Goal: Check status: Check status

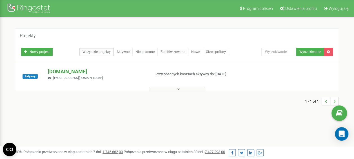
click at [65, 72] on p "[DOMAIN_NAME]" at bounding box center [97, 71] width 98 height 7
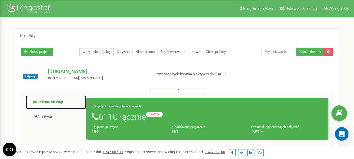
click at [54, 102] on link "Centrum obsługi" at bounding box center [56, 102] width 61 height 14
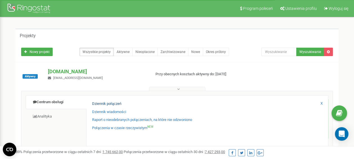
click at [96, 102] on link "Dziennik połączeń" at bounding box center [106, 103] width 29 height 5
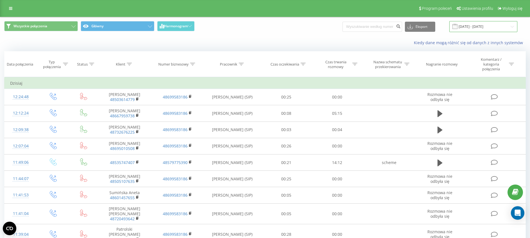
click at [477, 26] on input "[DATE] - [DATE]" at bounding box center [484, 26] width 68 height 11
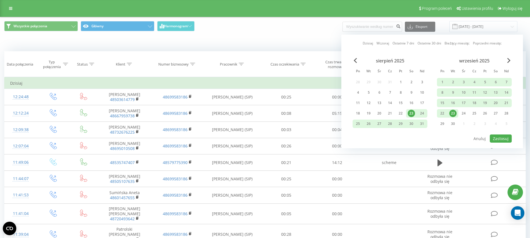
click at [454, 114] on div "23" at bounding box center [453, 113] width 7 height 7
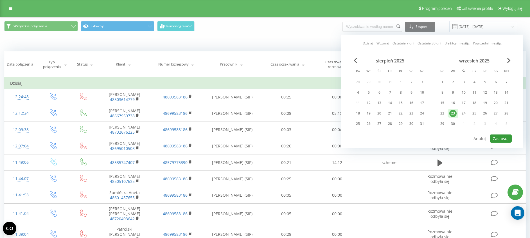
drag, startPoint x: 501, startPoint y: 138, endPoint x: 504, endPoint y: 136, distance: 3.8
click at [502, 138] on button "Zastosuj" at bounding box center [501, 139] width 22 height 8
type input "[DATE] - [DATE]"
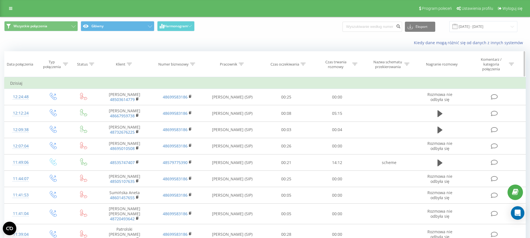
click at [355, 63] on icon at bounding box center [355, 64] width 5 height 3
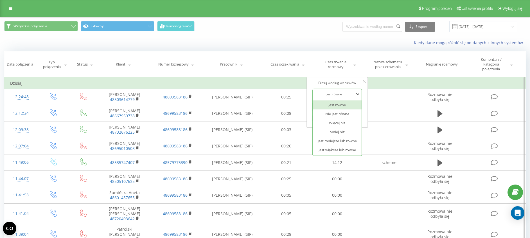
click at [343, 95] on div at bounding box center [334, 93] width 40 height 5
click at [343, 150] on div "Jest większe lub równe" at bounding box center [337, 149] width 49 height 9
click at [346, 108] on input "text" at bounding box center [338, 107] width 50 height 10
type input "00:20"
click at [350, 120] on span "OK" at bounding box center [350, 118] width 16 height 9
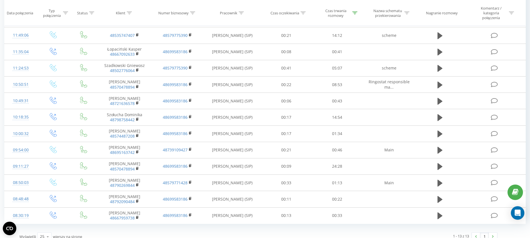
scroll to position [85, 0]
